Goal: Find specific page/section: Find specific page/section

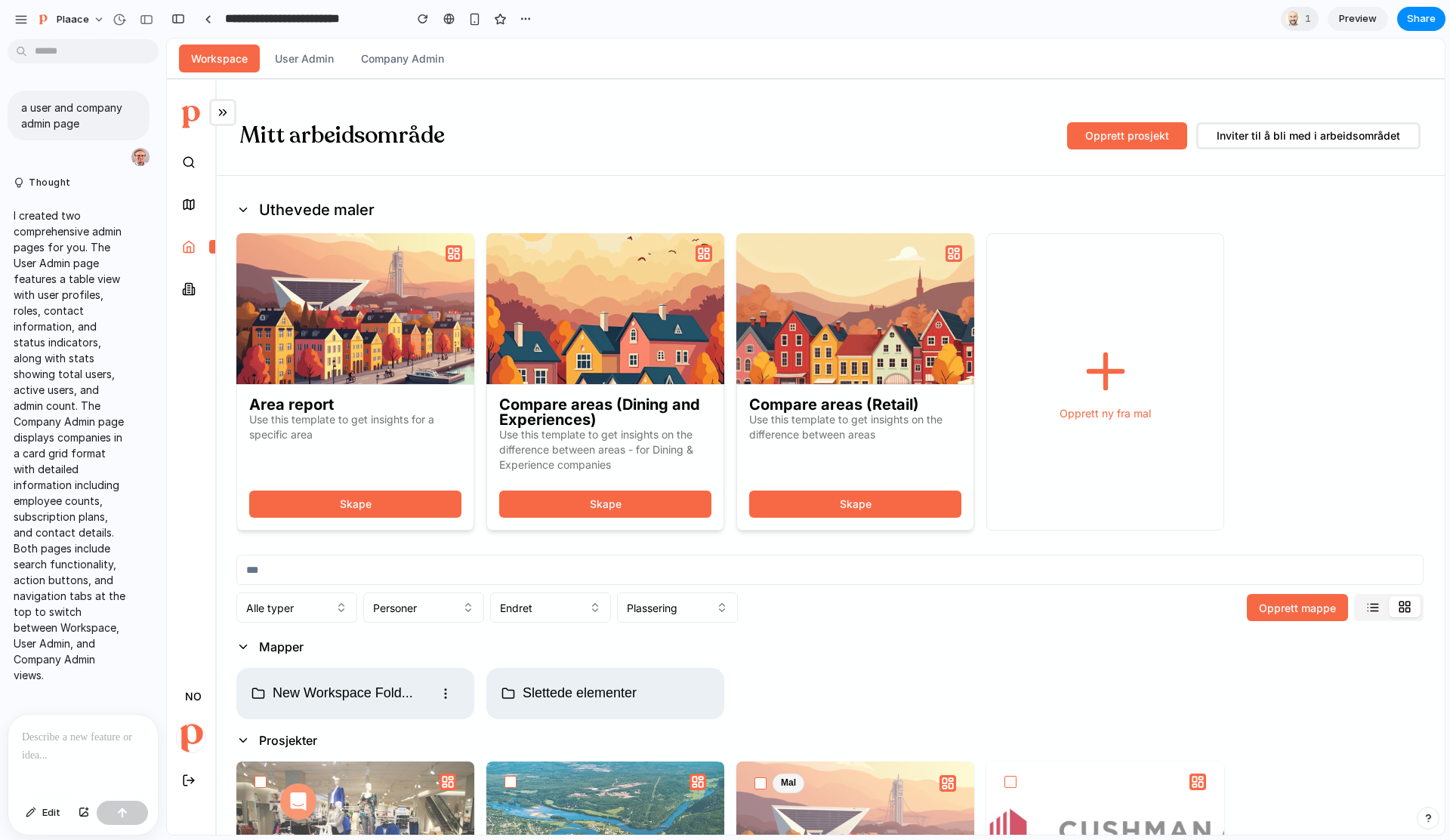
click at [831, 143] on div "Mitt arbeidsområde Opprett prosjekt Inviter til å bli med i arbeidsområdet" at bounding box center [830, 124] width 1230 height 87
click at [178, 15] on div "button" at bounding box center [178, 19] width 14 height 11
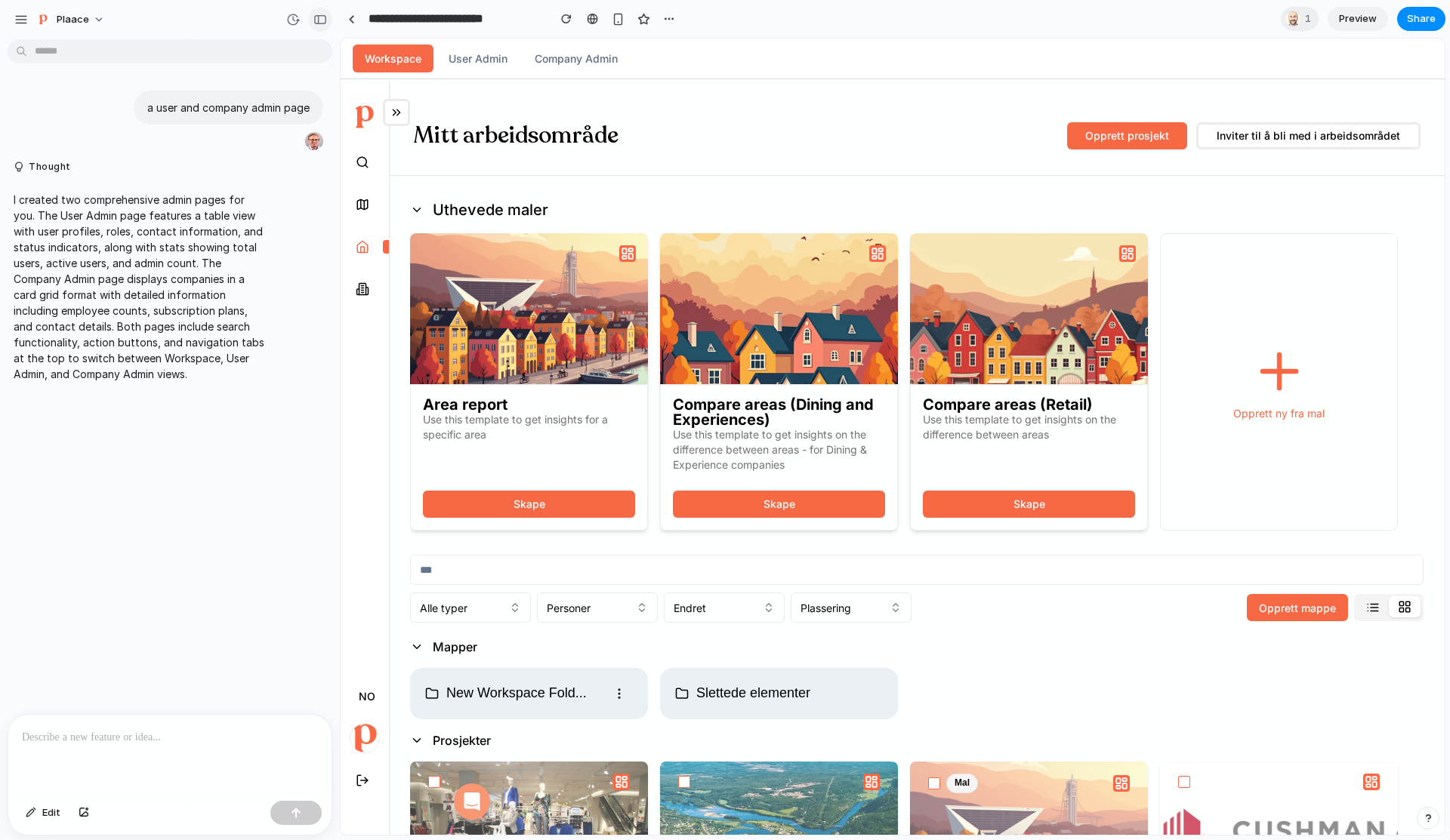
click at [326, 18] on div "button" at bounding box center [320, 20] width 14 height 11
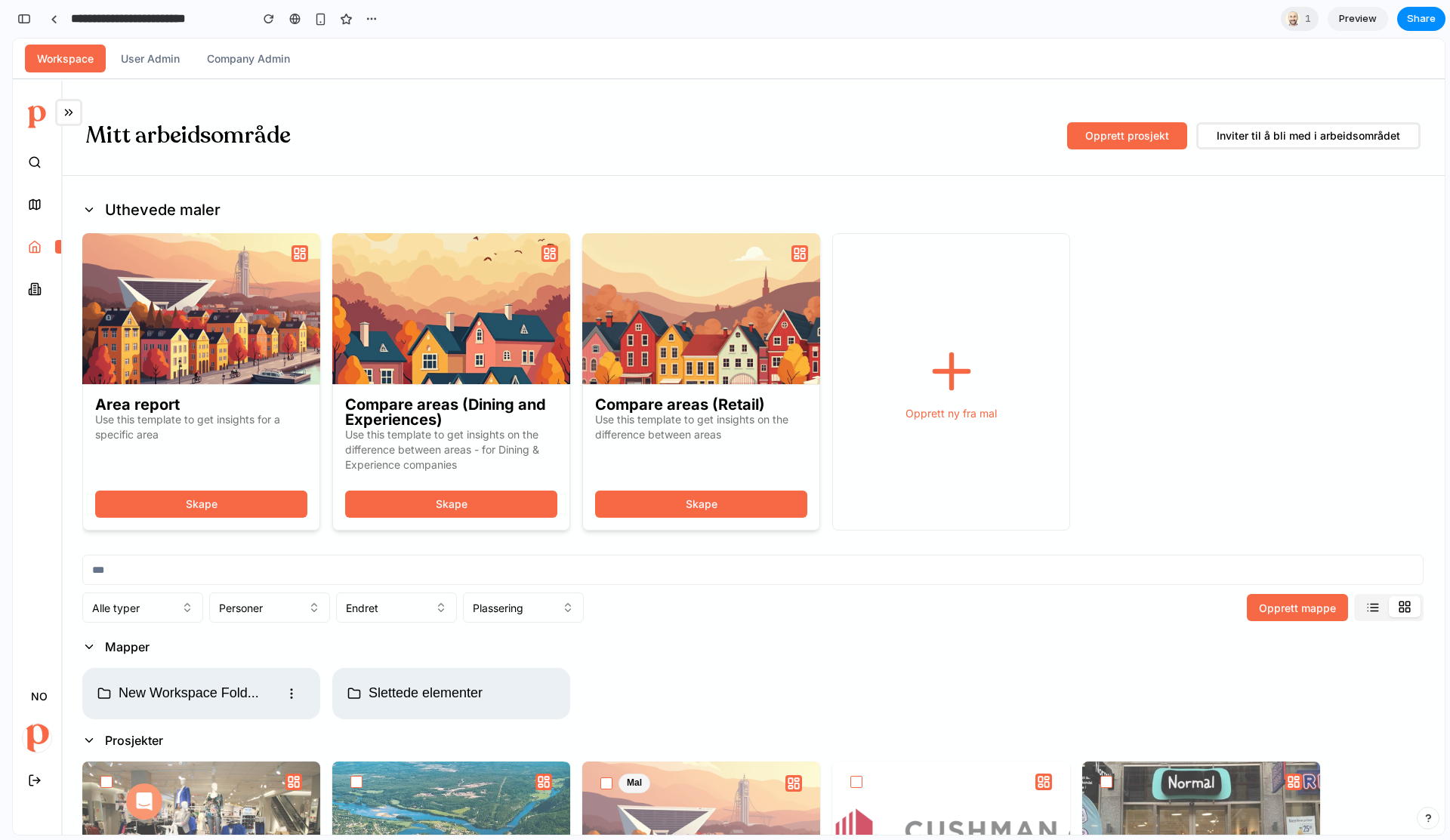
click at [26, 14] on div "button" at bounding box center [24, 19] width 14 height 11
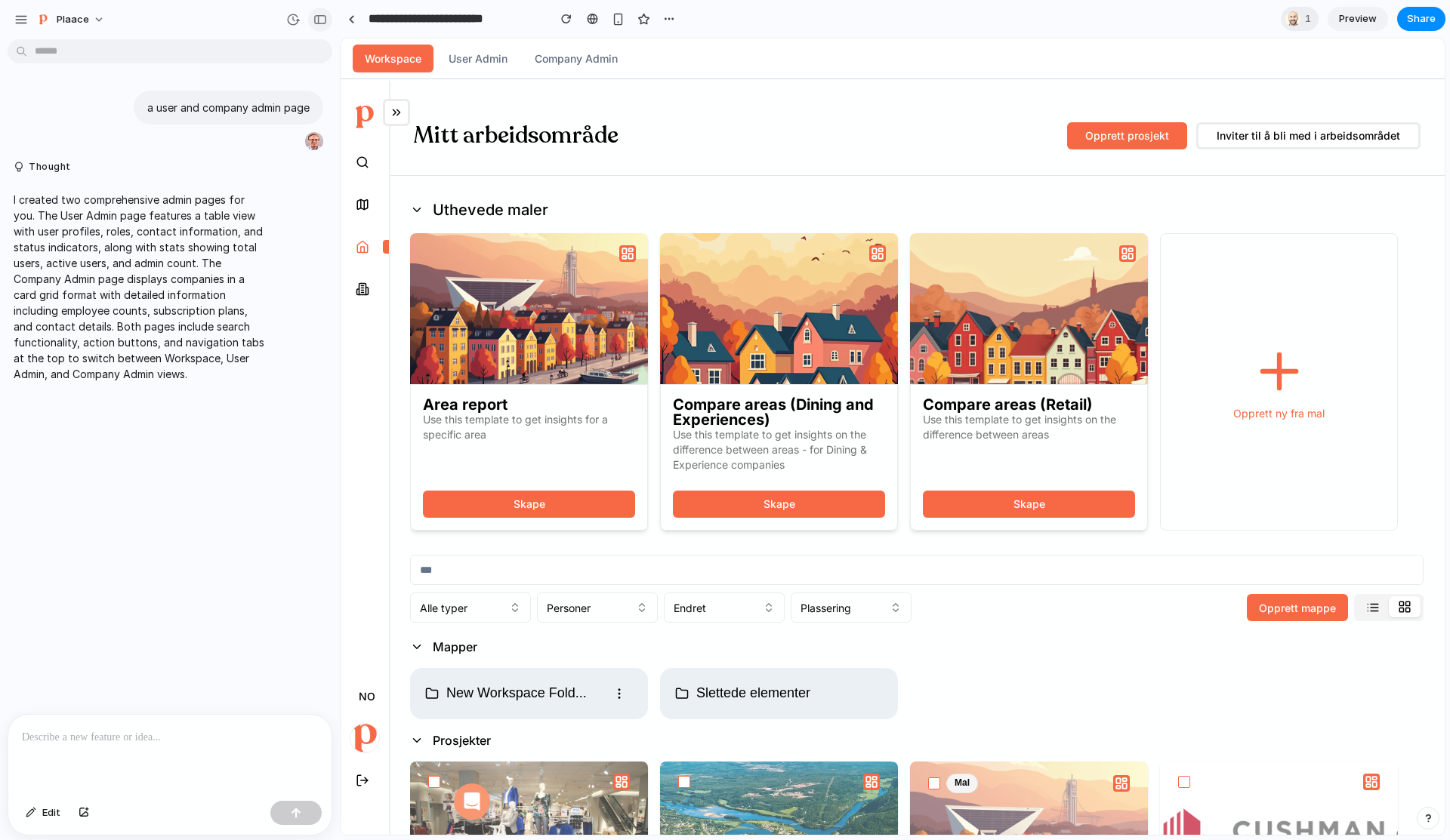
click at [325, 20] on div "button" at bounding box center [320, 20] width 14 height 11
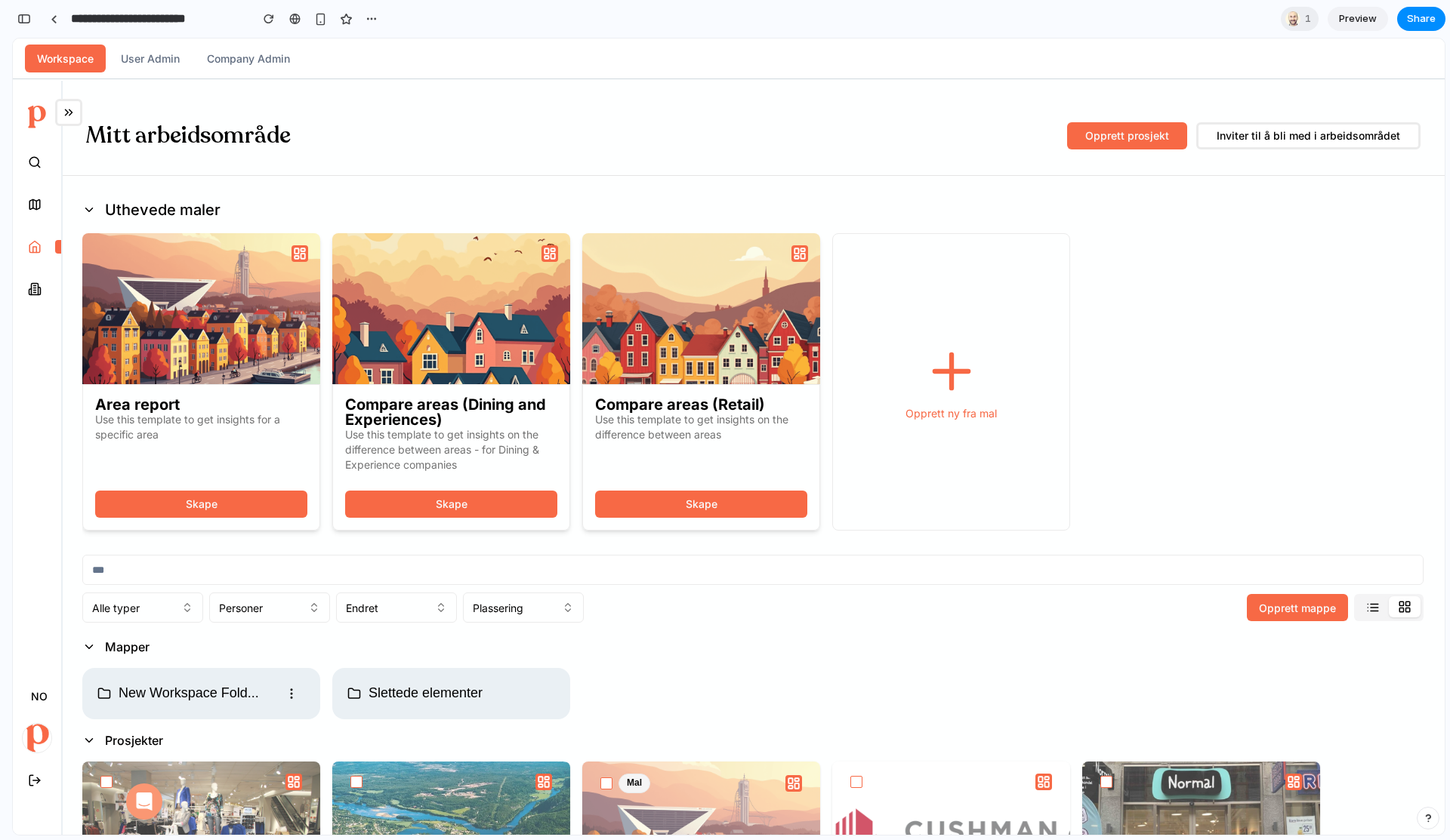
click at [162, 61] on button "User Admin" at bounding box center [150, 59] width 83 height 28
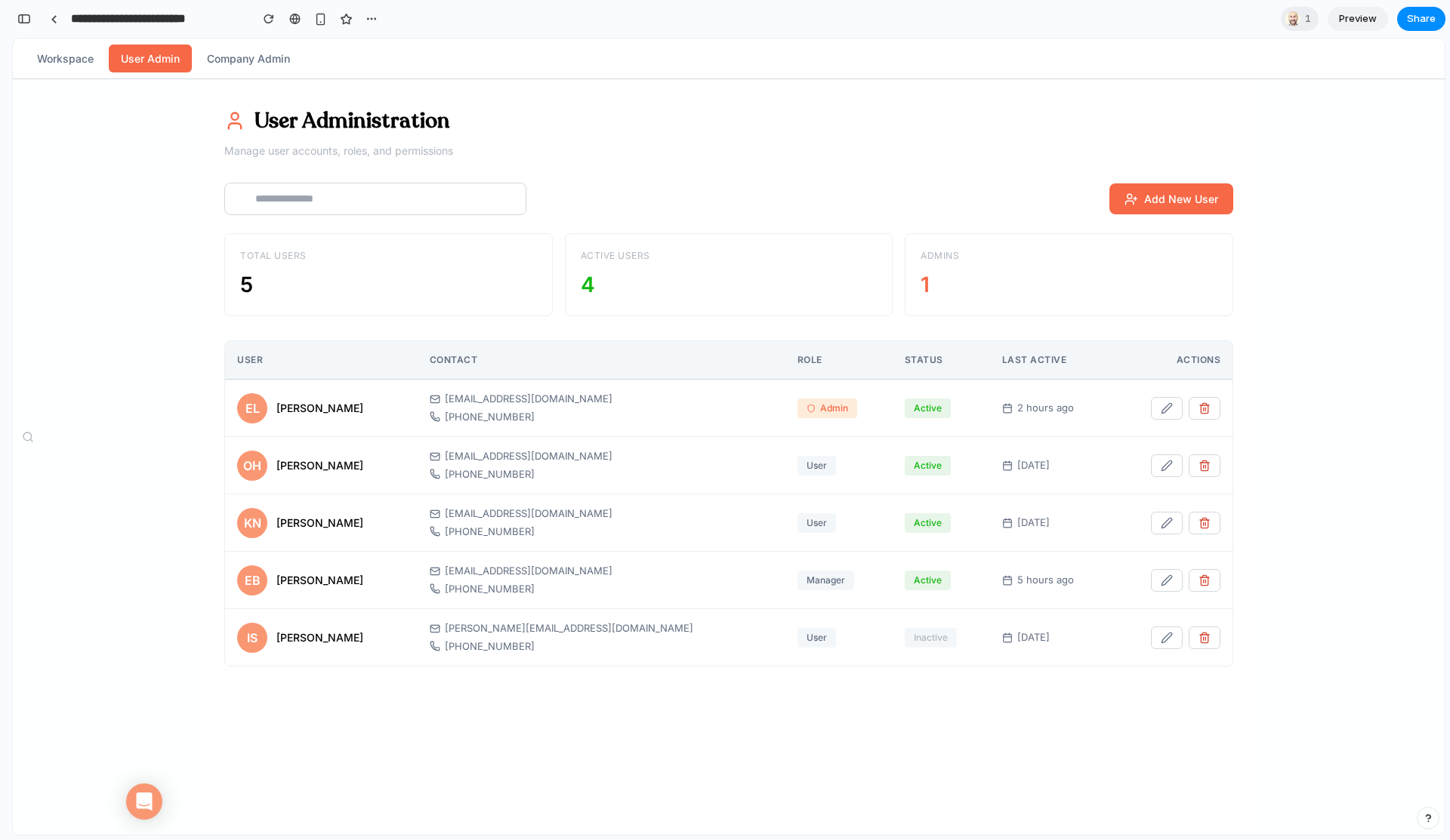
click at [239, 59] on button "Company Admin" at bounding box center [249, 59] width 108 height 28
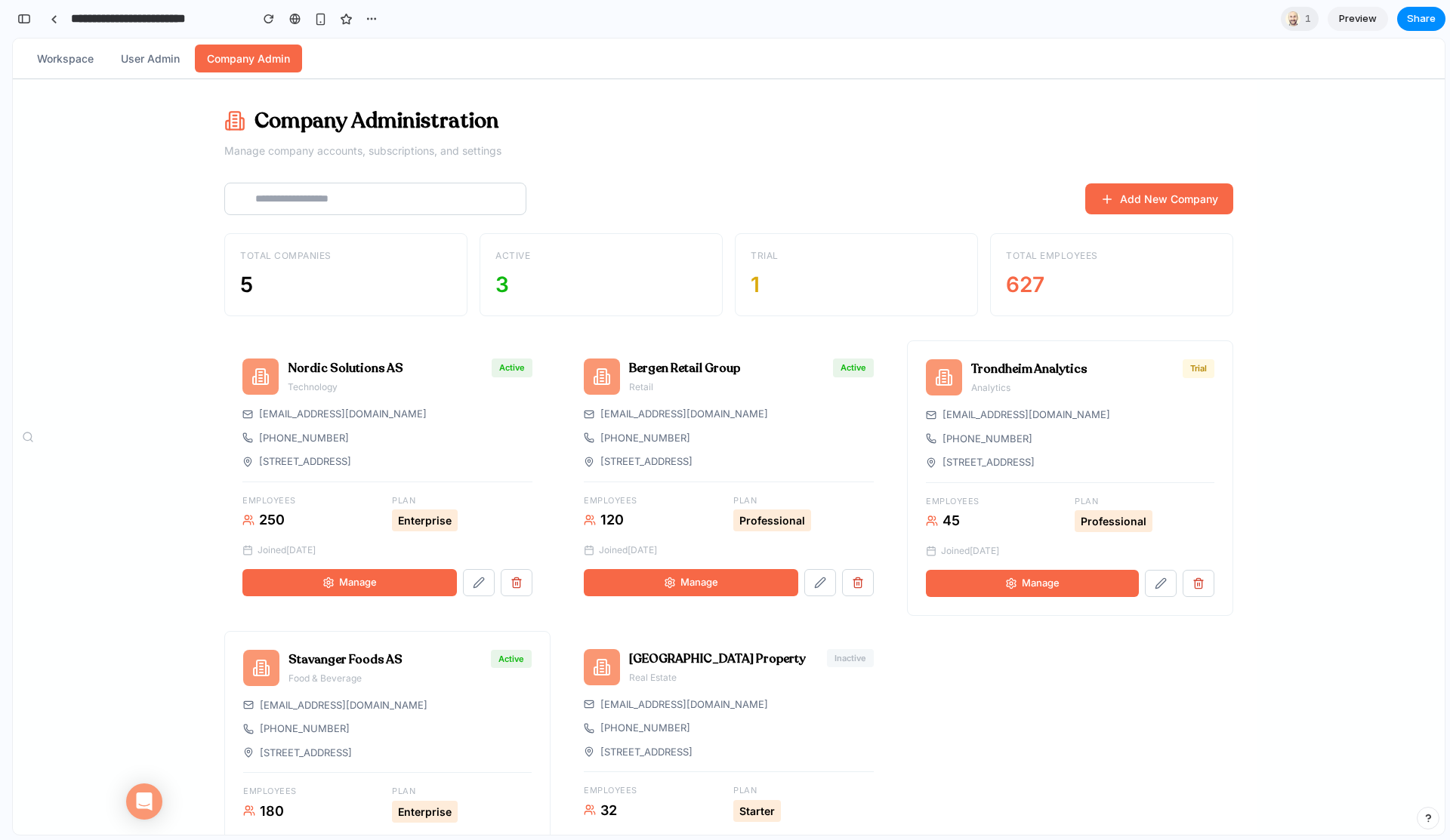
click at [156, 62] on button "User Admin" at bounding box center [150, 59] width 83 height 28
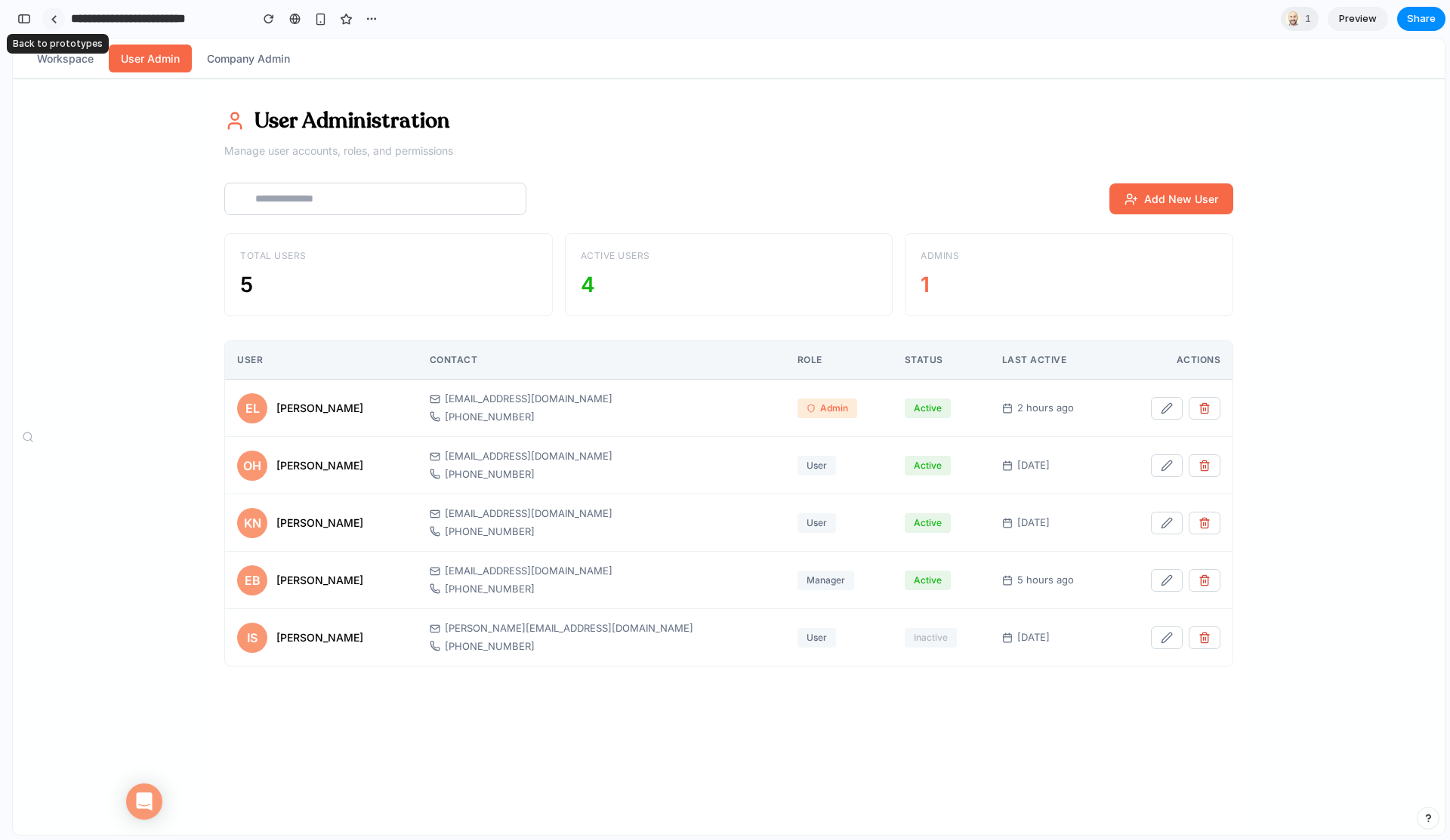
click at [62, 19] on link at bounding box center [54, 19] width 23 height 23
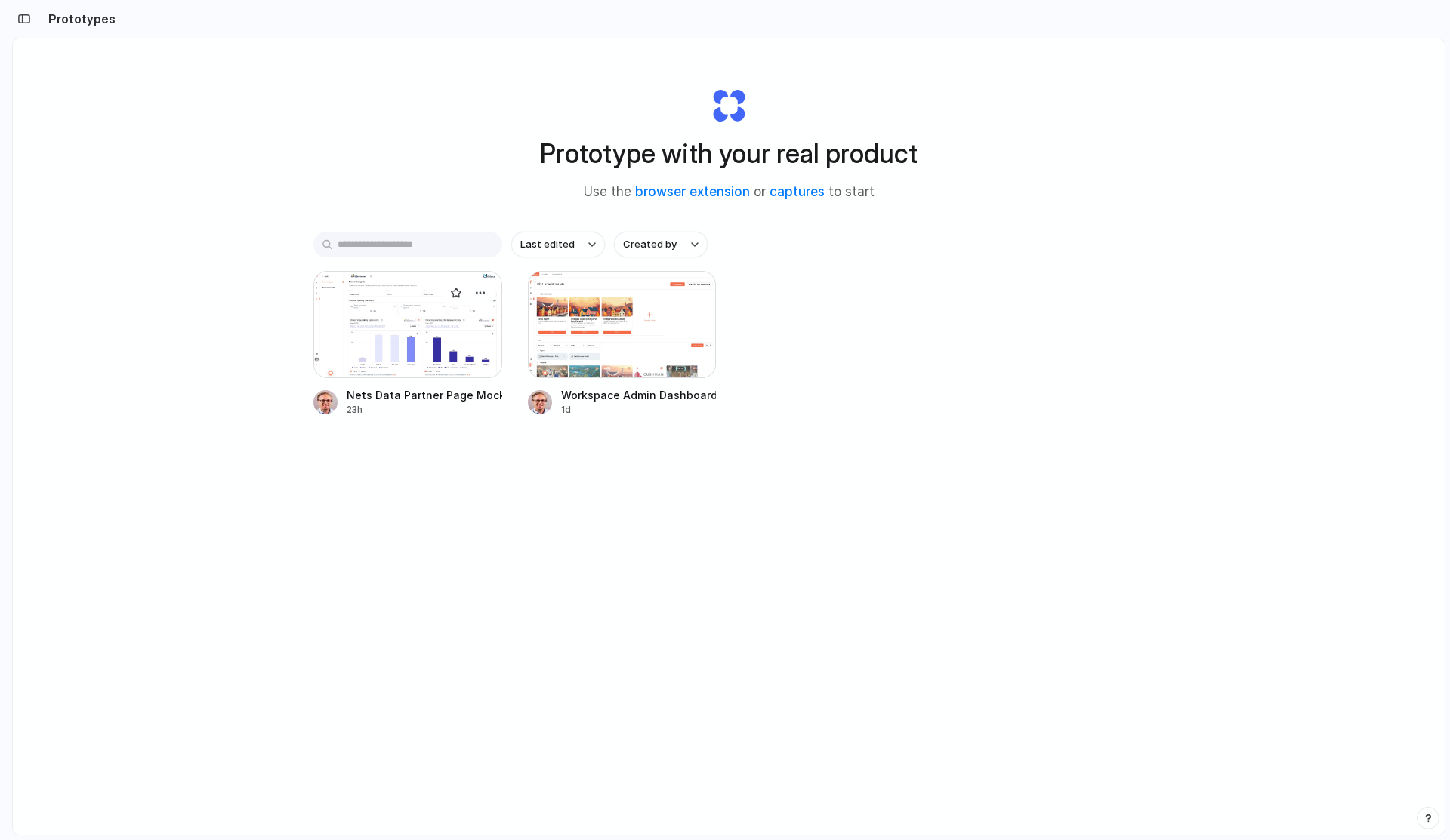
click at [411, 328] on div at bounding box center [408, 325] width 189 height 108
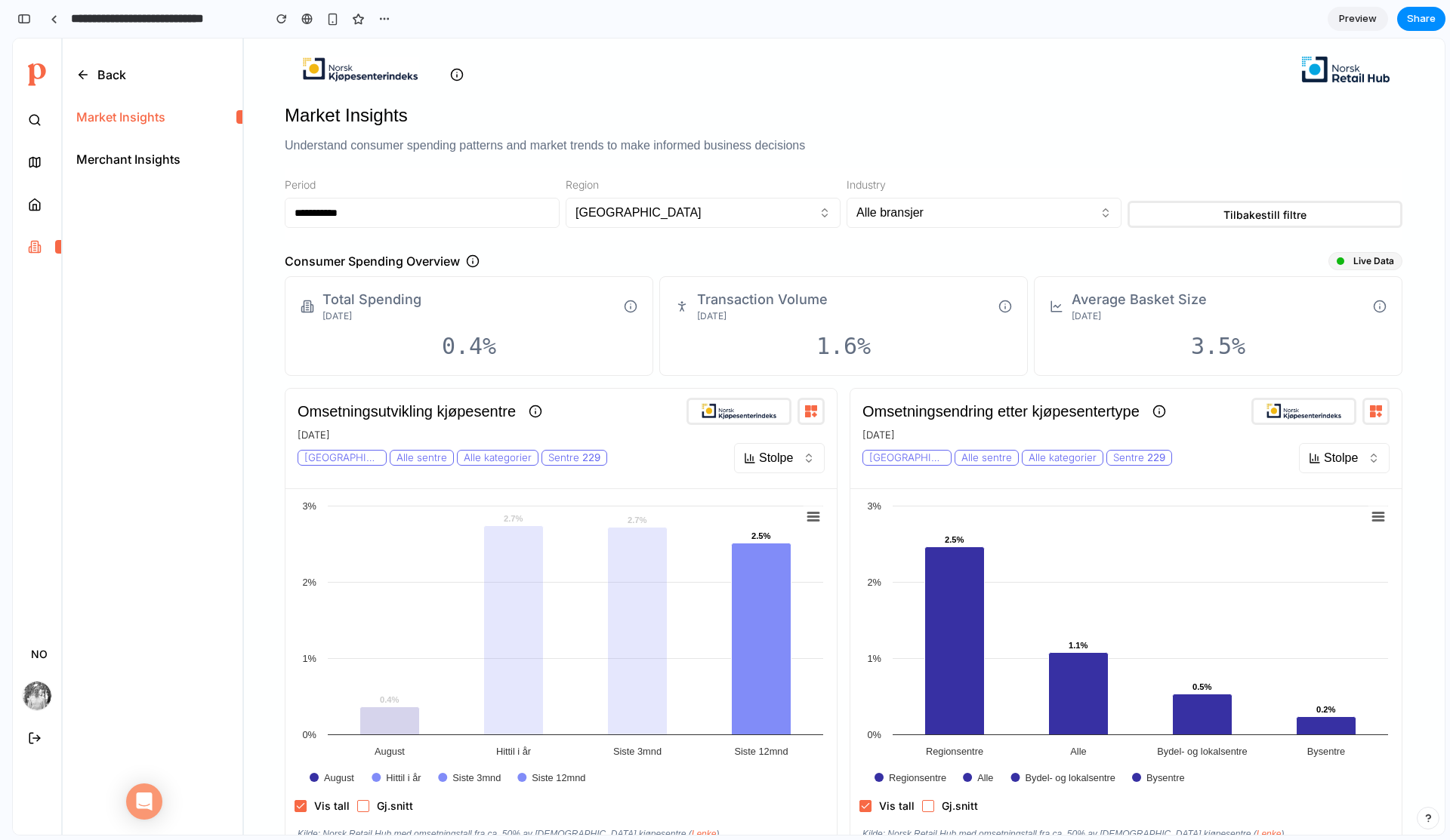
click at [37, 201] on icon at bounding box center [34, 205] width 11 height 11
click at [475, 222] on input "**********" at bounding box center [421, 213] width 273 height 29
click at [602, 220] on p "[GEOGRAPHIC_DATA]" at bounding box center [638, 213] width 126 height 20
click at [691, 216] on button "[GEOGRAPHIC_DATA]" at bounding box center [703, 213] width 275 height 30
click at [840, 221] on div "**********" at bounding box center [844, 204] width 1118 height 73
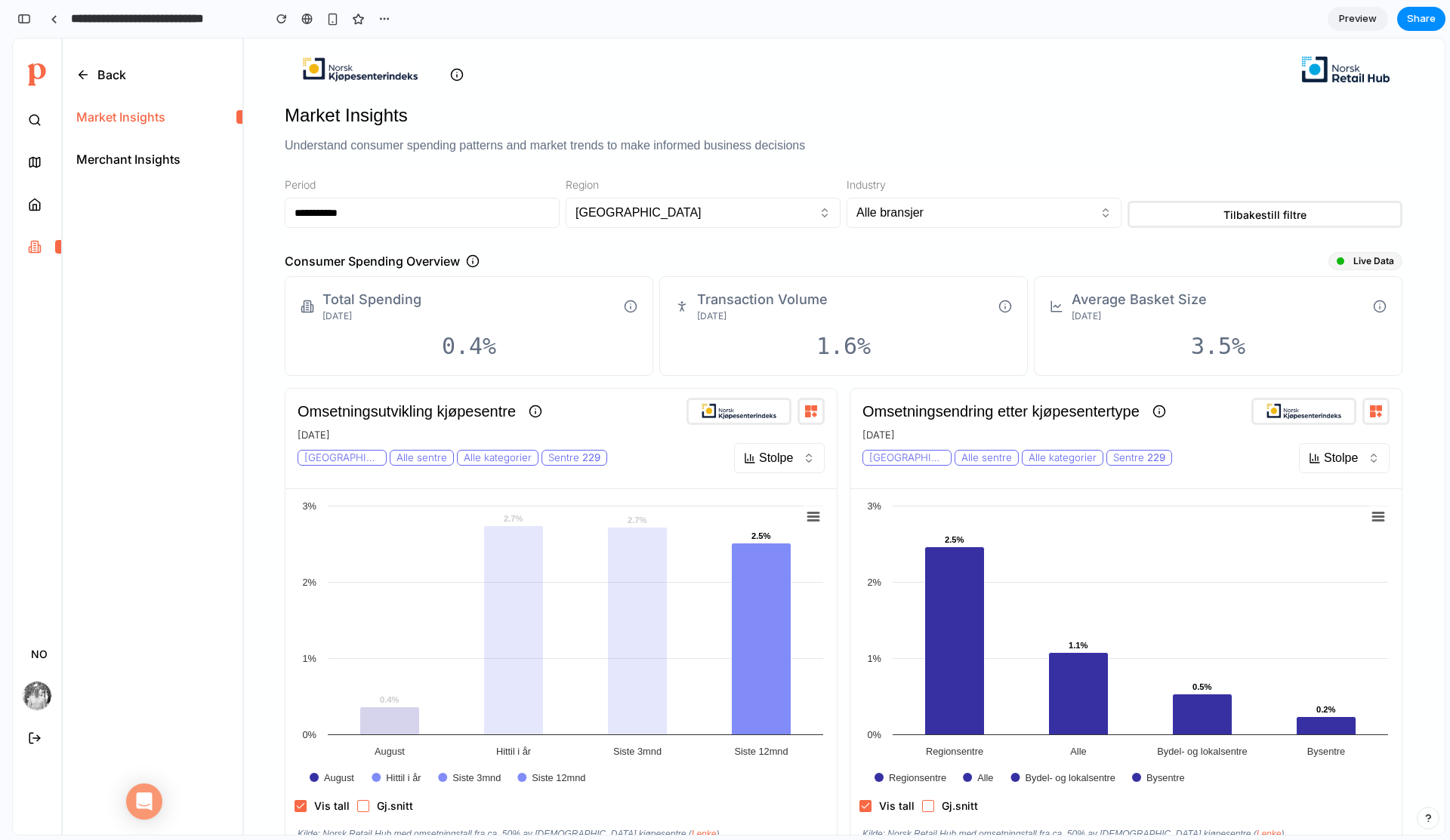
click at [819, 218] on icon "button" at bounding box center [825, 213] width 12 height 12
click at [1029, 213] on button "Alle bransjer" at bounding box center [984, 213] width 275 height 30
click at [1217, 215] on button "Tilbakestill filtre" at bounding box center [1265, 214] width 275 height 27
click at [1206, 174] on div "**********" at bounding box center [844, 204] width 1118 height 73
click at [36, 662] on button "NO" at bounding box center [39, 653] width 41 height 27
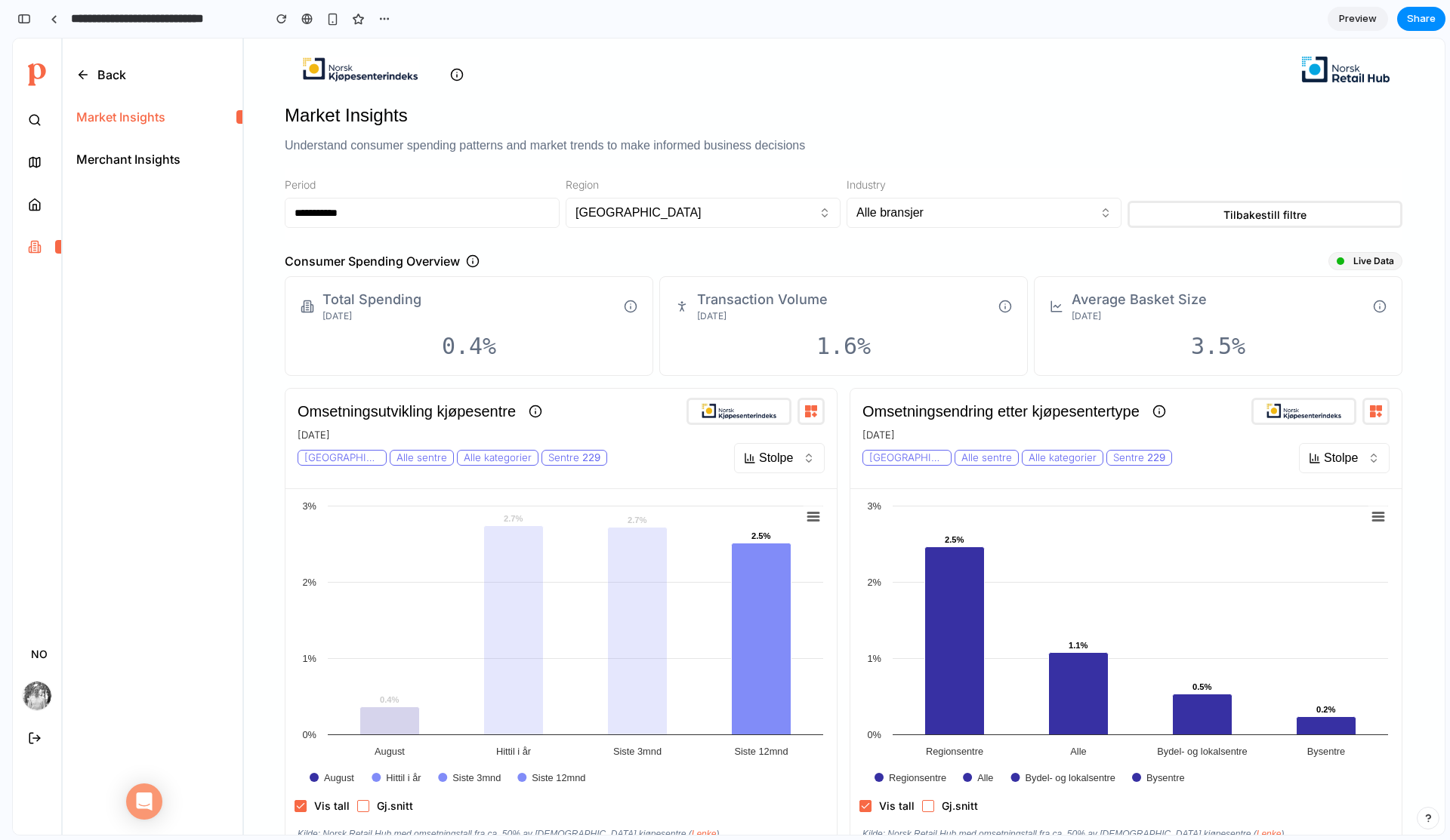
click at [124, 644] on nav "Back Market Insights Merchant Insights" at bounding box center [152, 437] width 181 height 797
click at [547, 97] on div "**********" at bounding box center [844, 686] width 1118 height 1271
